Goal: Transaction & Acquisition: Purchase product/service

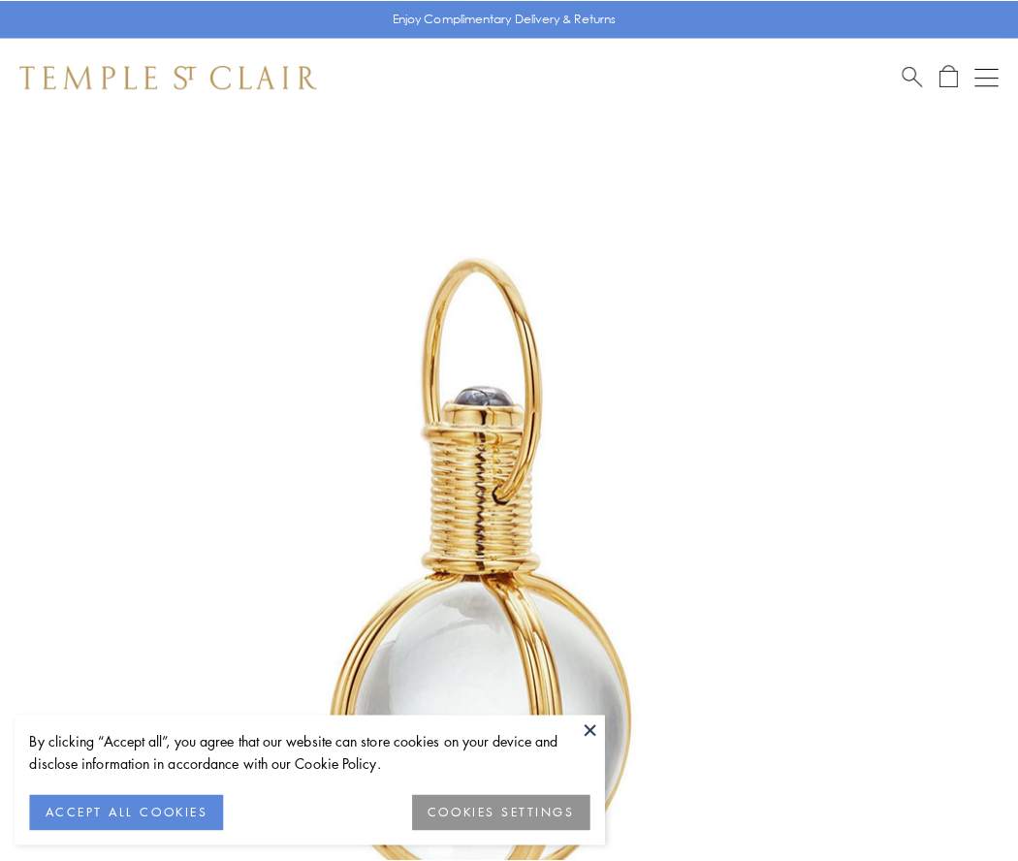
scroll to position [506, 0]
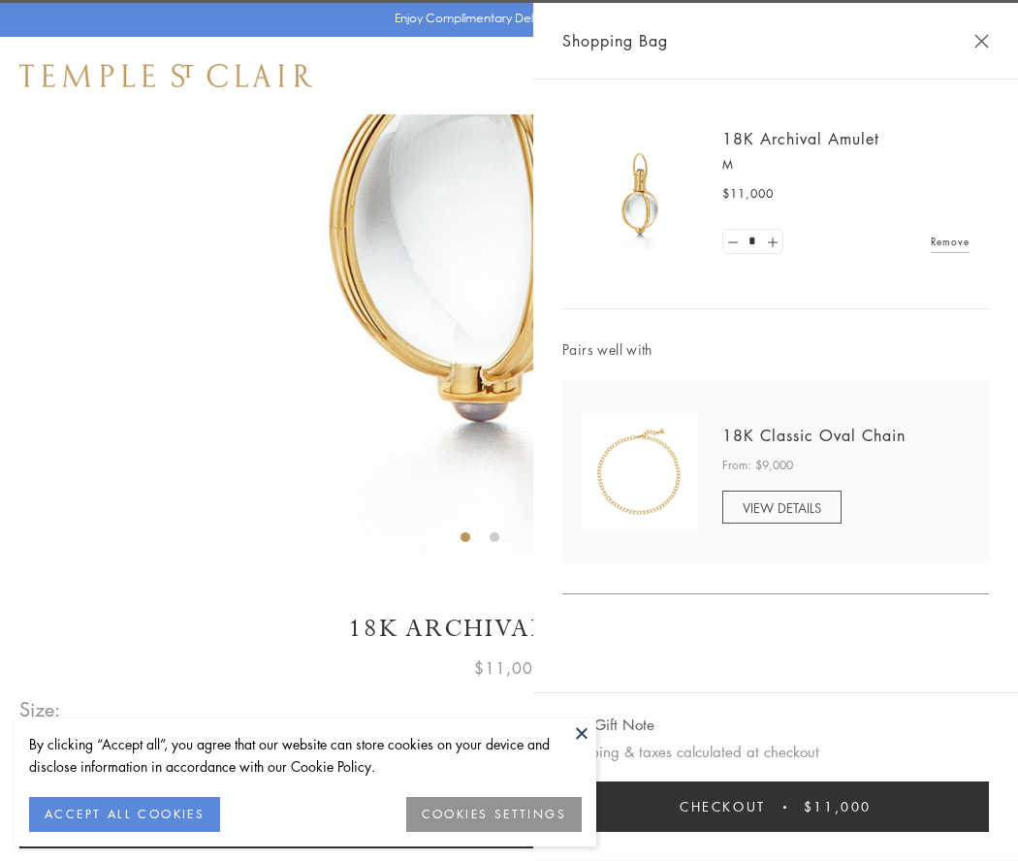
click at [775, 806] on button "Checkout $11,000" at bounding box center [775, 806] width 427 height 50
